Goal: Task Accomplishment & Management: Use online tool/utility

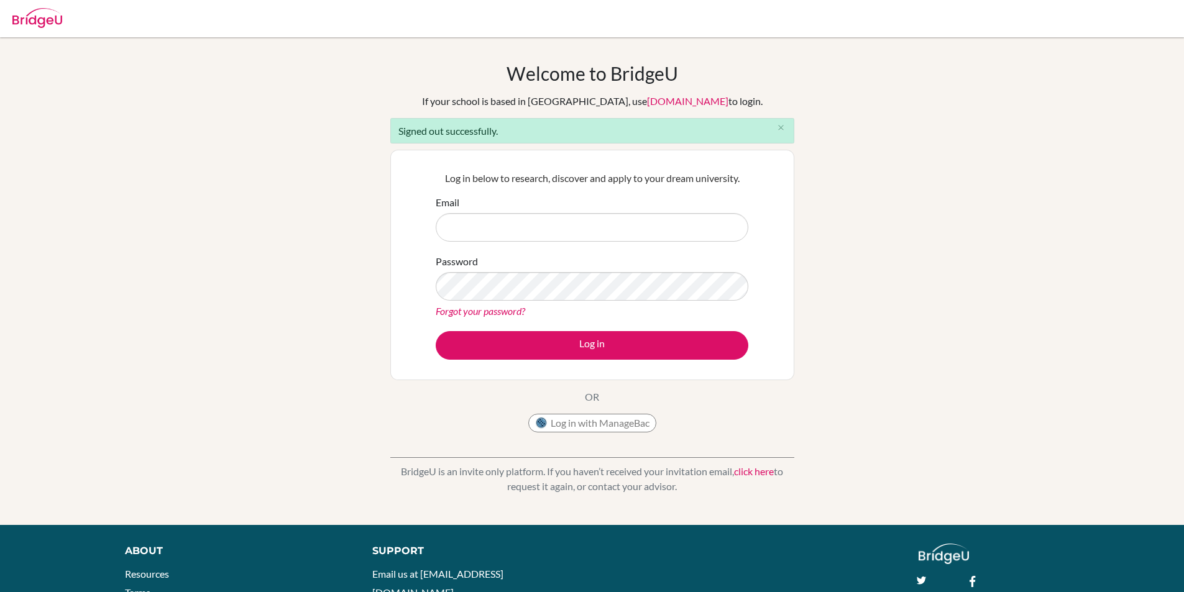
type input "[EMAIL_ADDRESS][DOMAIN_NAME]"
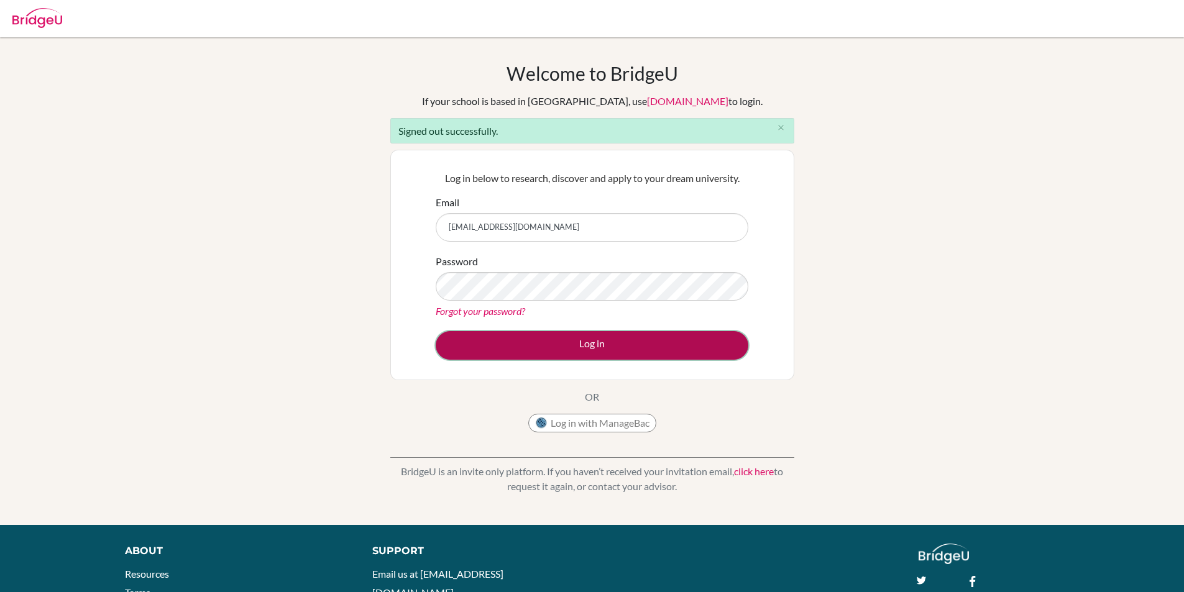
click at [530, 349] on button "Log in" at bounding box center [592, 345] width 313 height 29
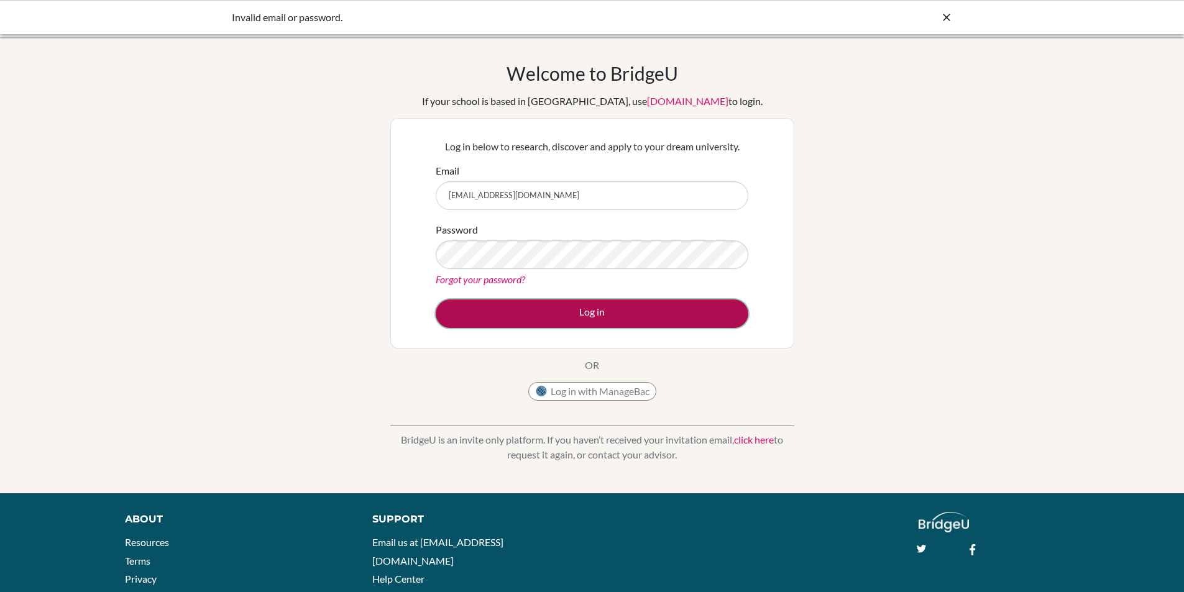
click at [556, 311] on button "Log in" at bounding box center [592, 314] width 313 height 29
click at [520, 306] on button "Log in" at bounding box center [592, 314] width 313 height 29
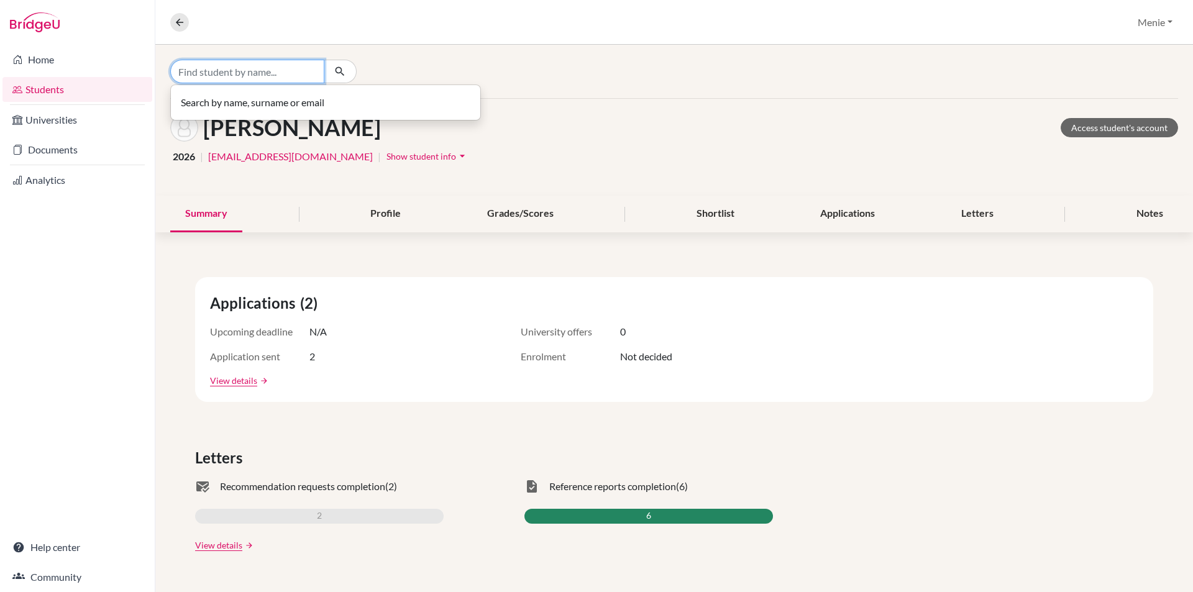
click at [196, 78] on input "Find student by name..." at bounding box center [247, 72] width 154 height 24
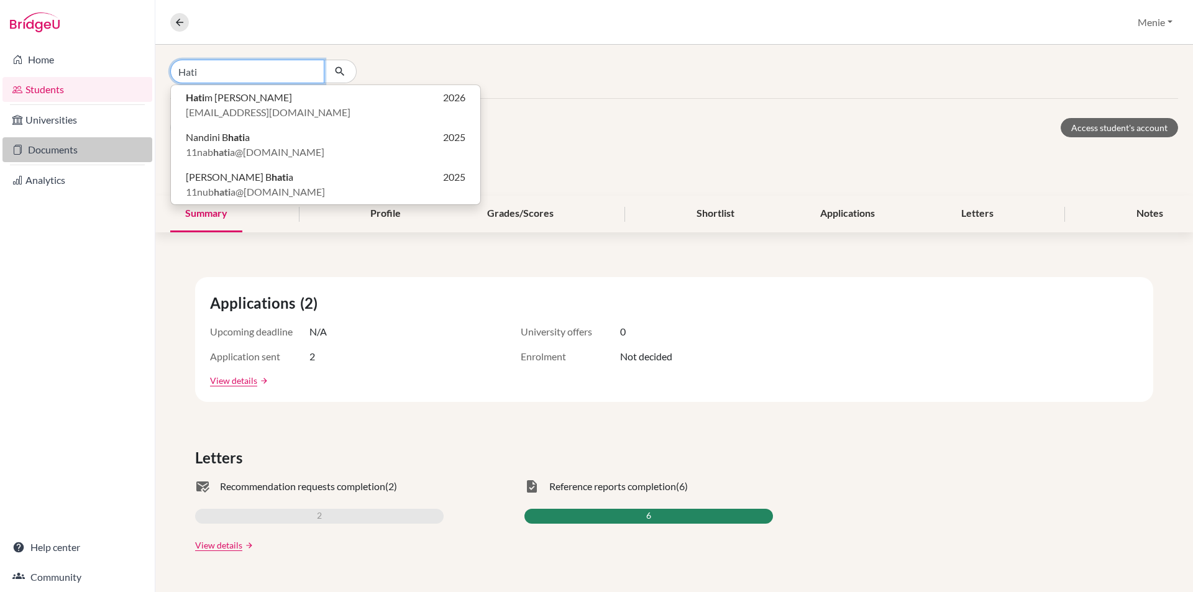
type input "Hati"
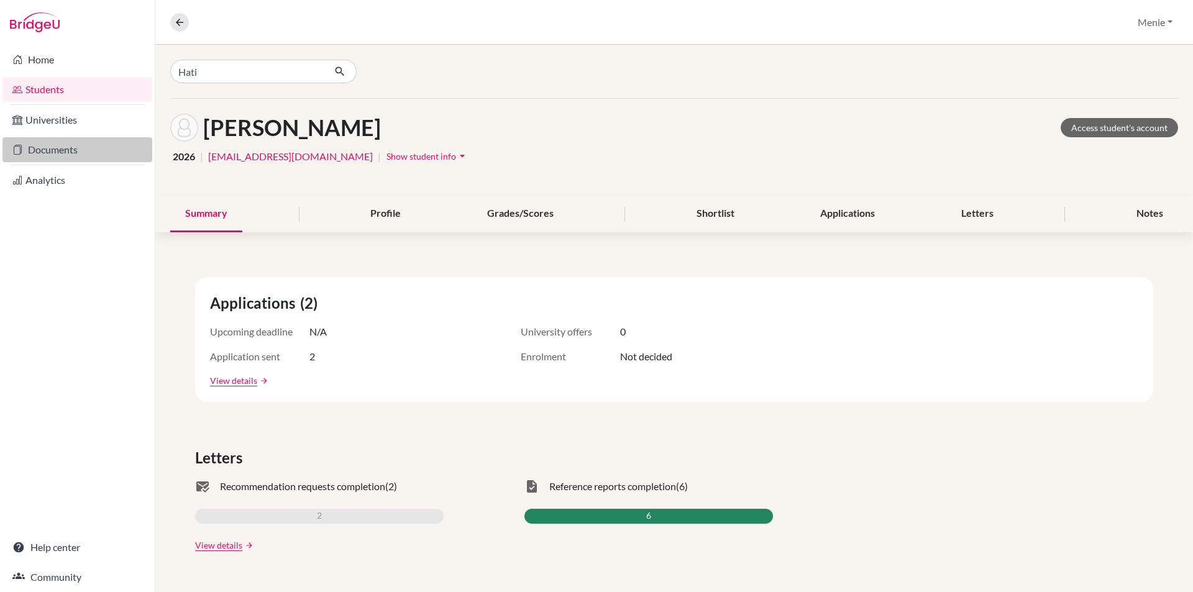
click at [72, 150] on link "Documents" at bounding box center [77, 149] width 150 height 25
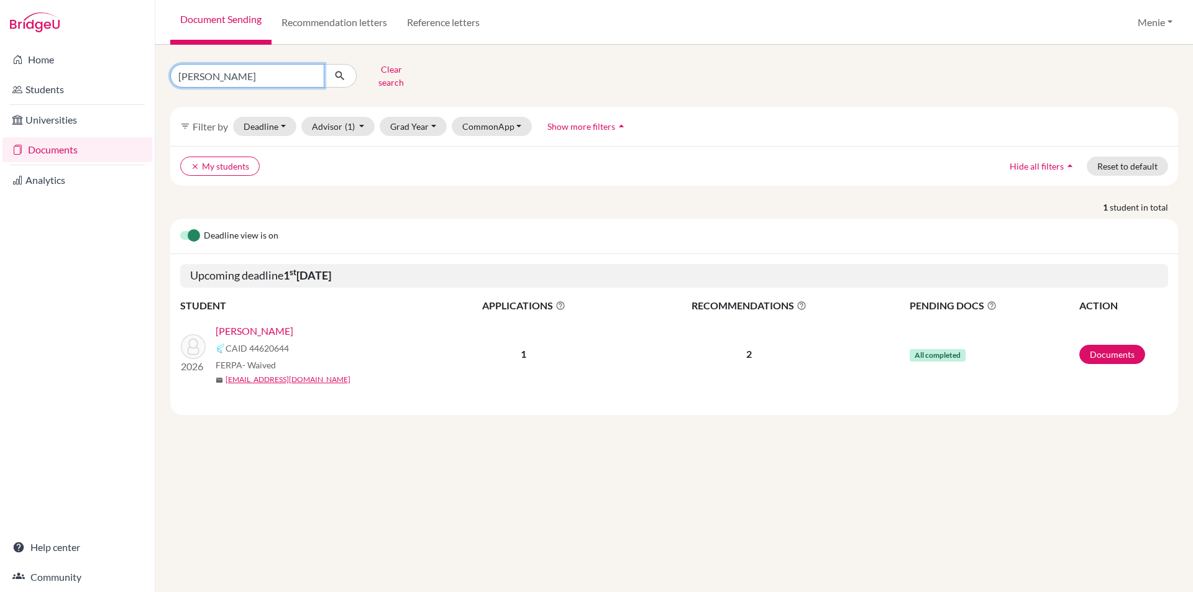
drag, startPoint x: 241, startPoint y: 76, endPoint x: -97, endPoint y: 79, distance: 338.1
click at [0, 79] on html "Home Students Universities Documents Analytics Help center Community Document S…" at bounding box center [596, 296] width 1193 height 592
type input "Hatim"
click button "submit" at bounding box center [340, 76] width 33 height 24
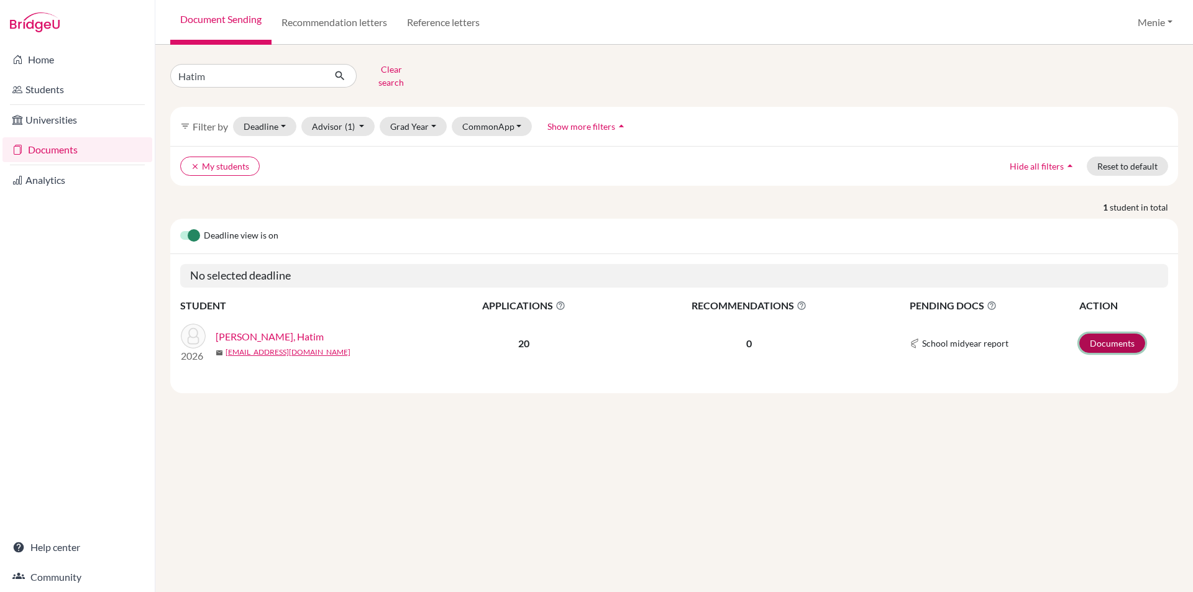
click at [1122, 334] on link "Documents" at bounding box center [1113, 343] width 66 height 19
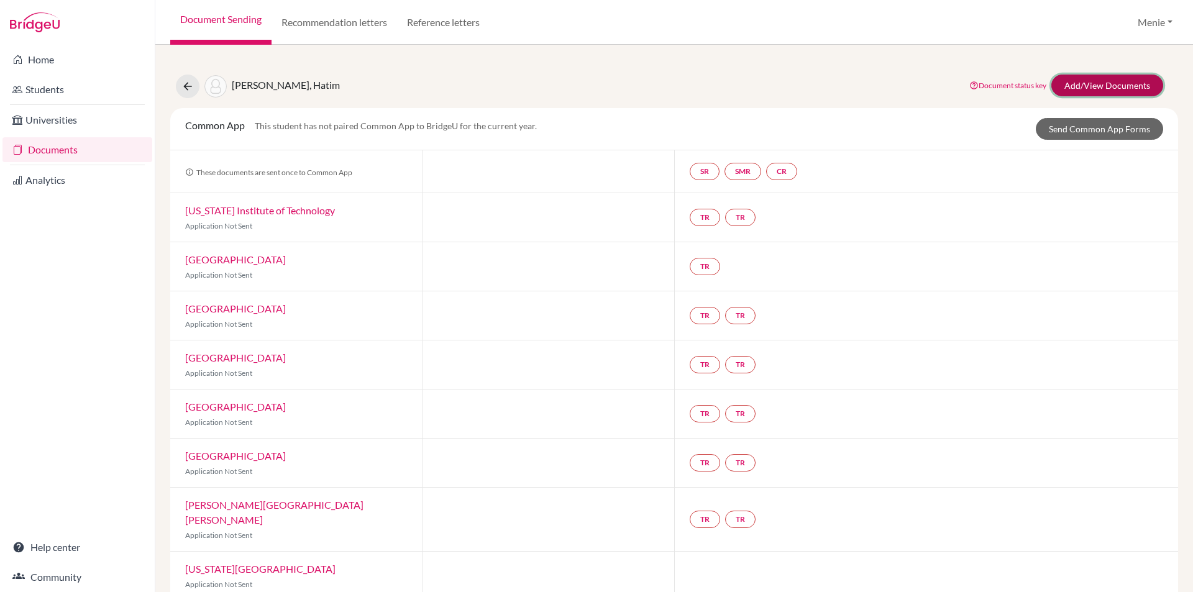
click at [1089, 83] on link "Add/View Documents" at bounding box center [1108, 86] width 112 height 22
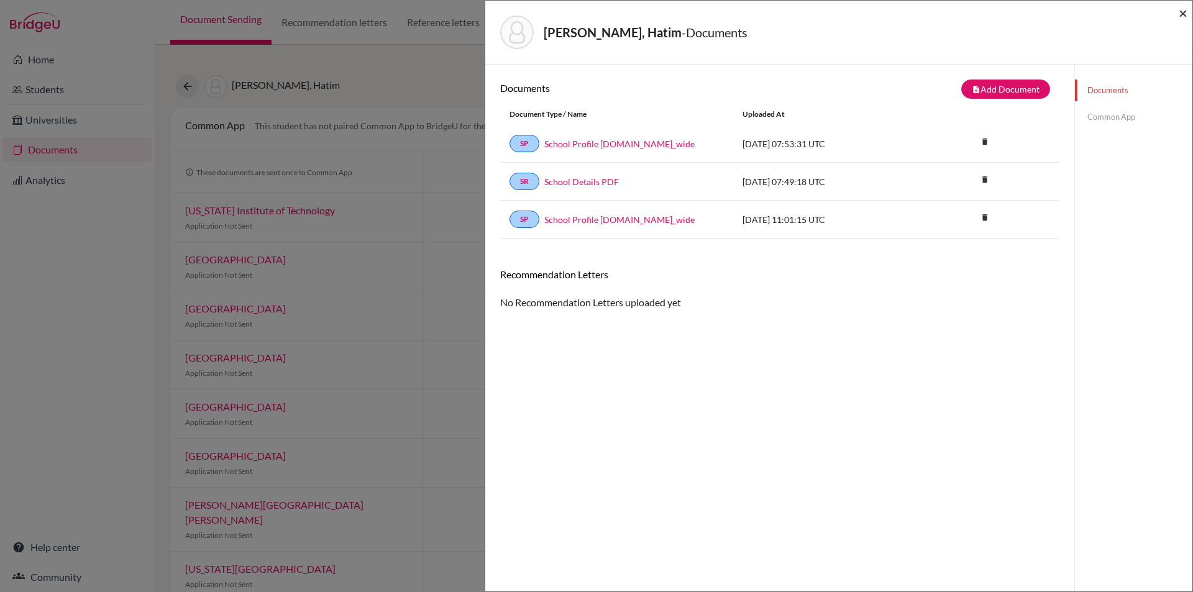
click at [1183, 12] on span "×" at bounding box center [1183, 13] width 9 height 18
click at [1182, 14] on span "×" at bounding box center [1183, 13] width 9 height 18
click at [1183, 9] on span "×" at bounding box center [1183, 13] width 9 height 18
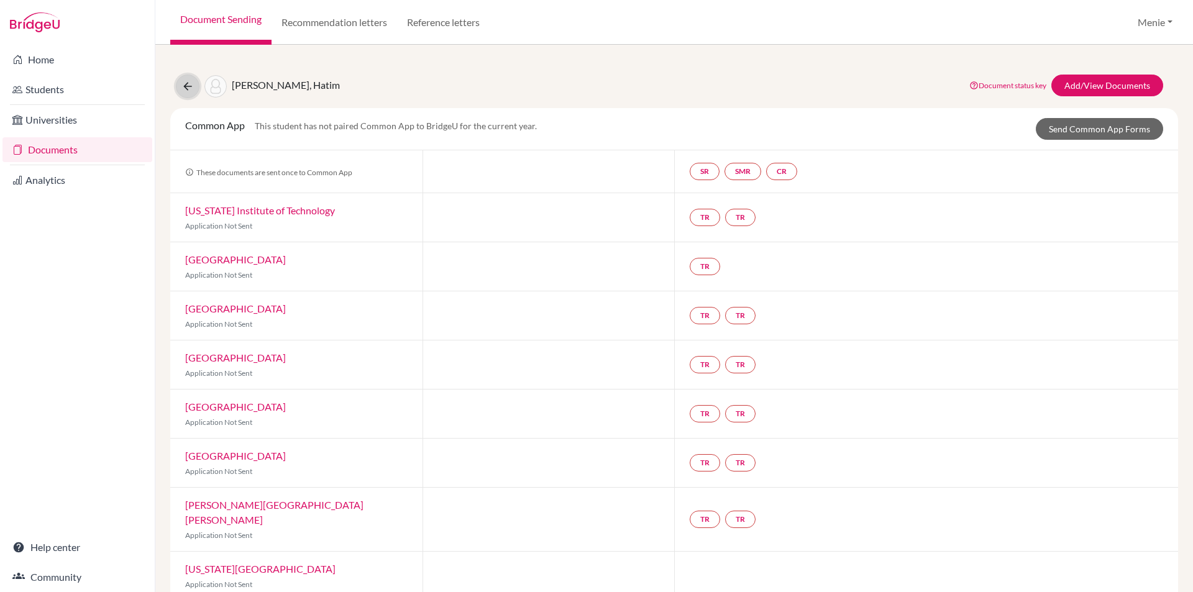
click at [192, 86] on icon at bounding box center [187, 86] width 12 height 12
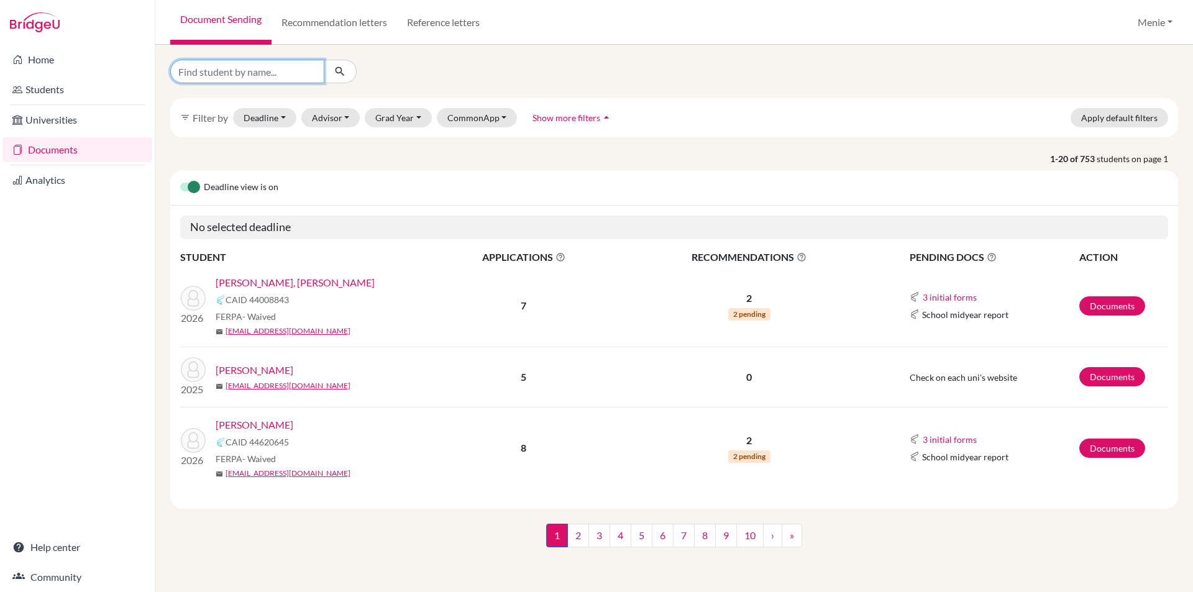
click at [264, 70] on input "Find student by name..." at bounding box center [247, 72] width 154 height 24
type input "Yersultan"
click at [346, 76] on button "submit" at bounding box center [340, 72] width 33 height 24
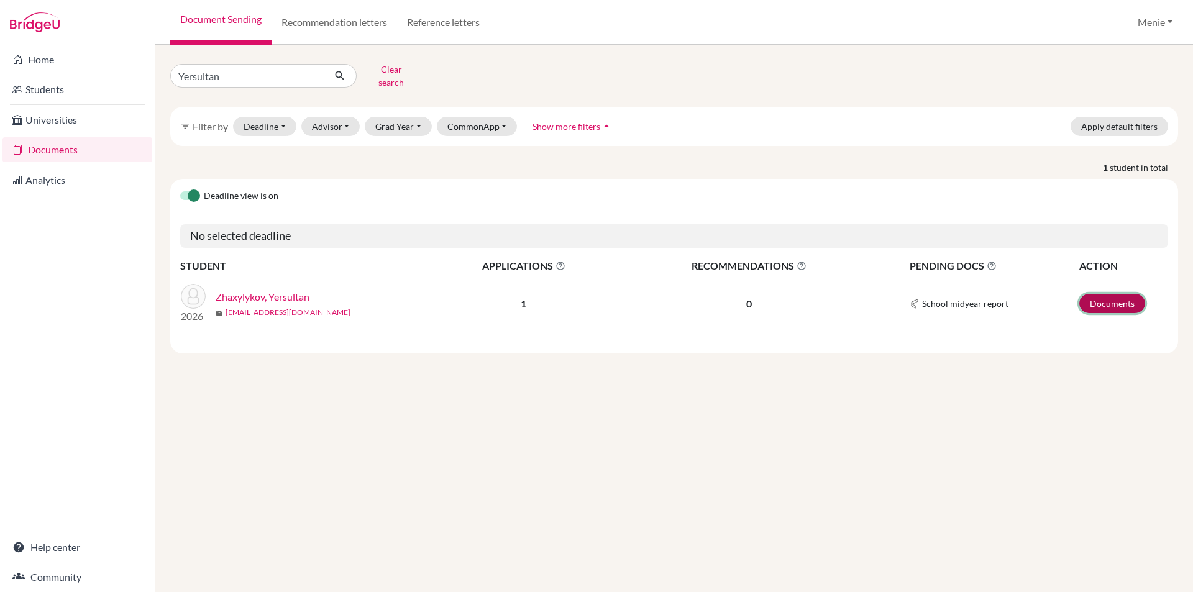
click at [1109, 294] on link "Documents" at bounding box center [1113, 303] width 66 height 19
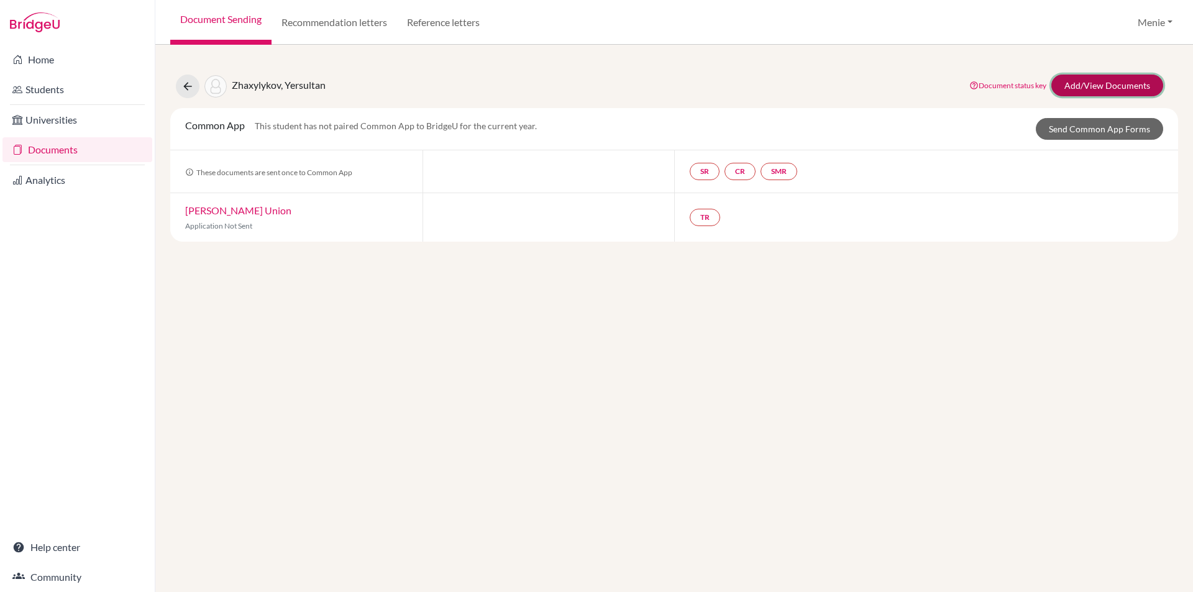
click at [1088, 81] on link "Add/View Documents" at bounding box center [1108, 86] width 112 height 22
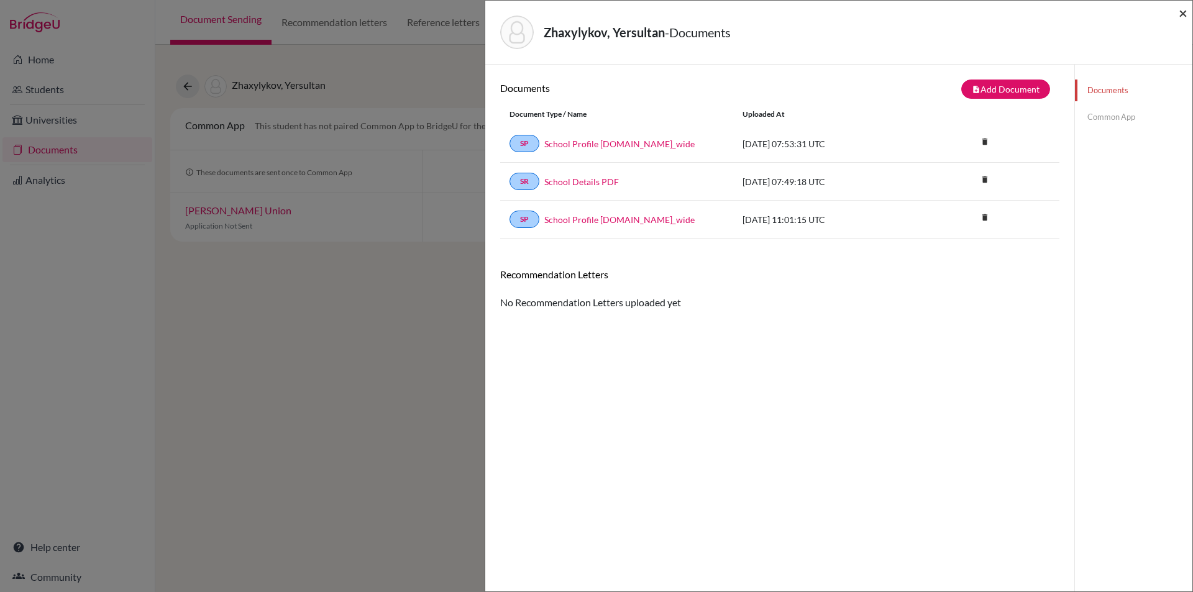
click at [1184, 8] on span "×" at bounding box center [1183, 13] width 9 height 18
